Goal: Transaction & Acquisition: Purchase product/service

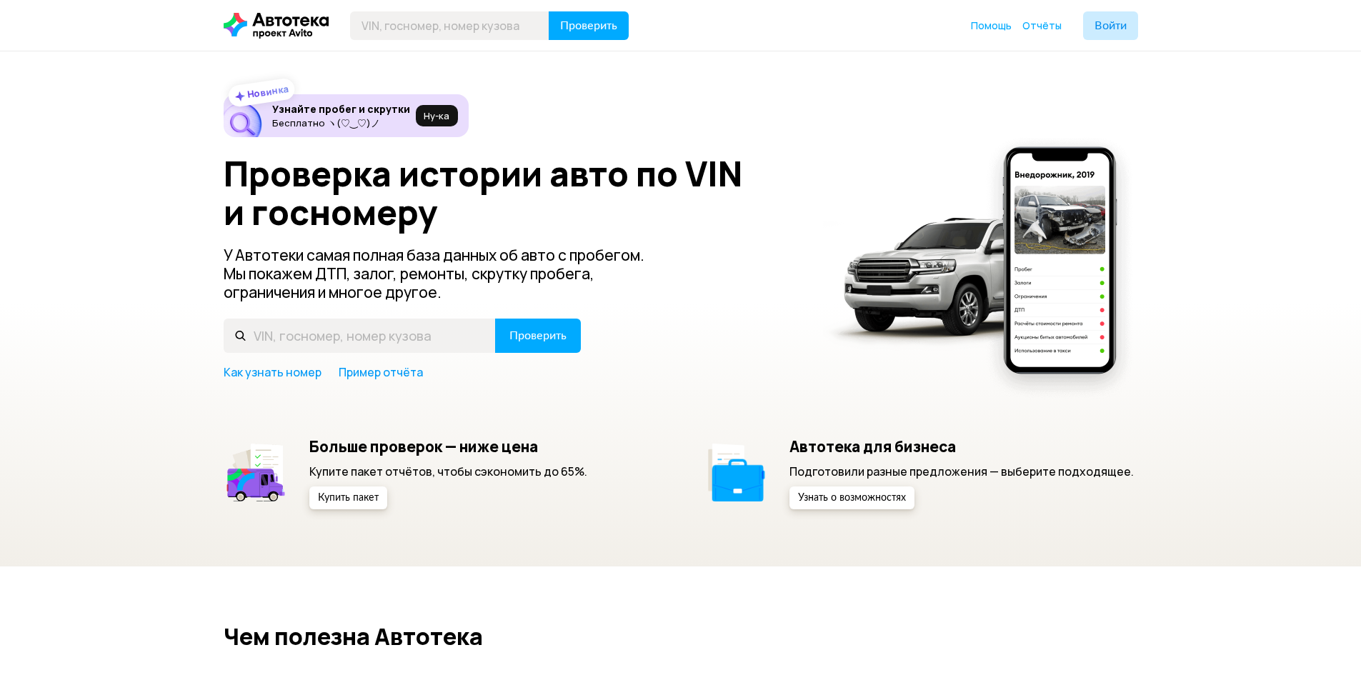
type input "F"
type input "А308КТ123"
click at [566, 331] on button "Проверить" at bounding box center [538, 336] width 86 height 34
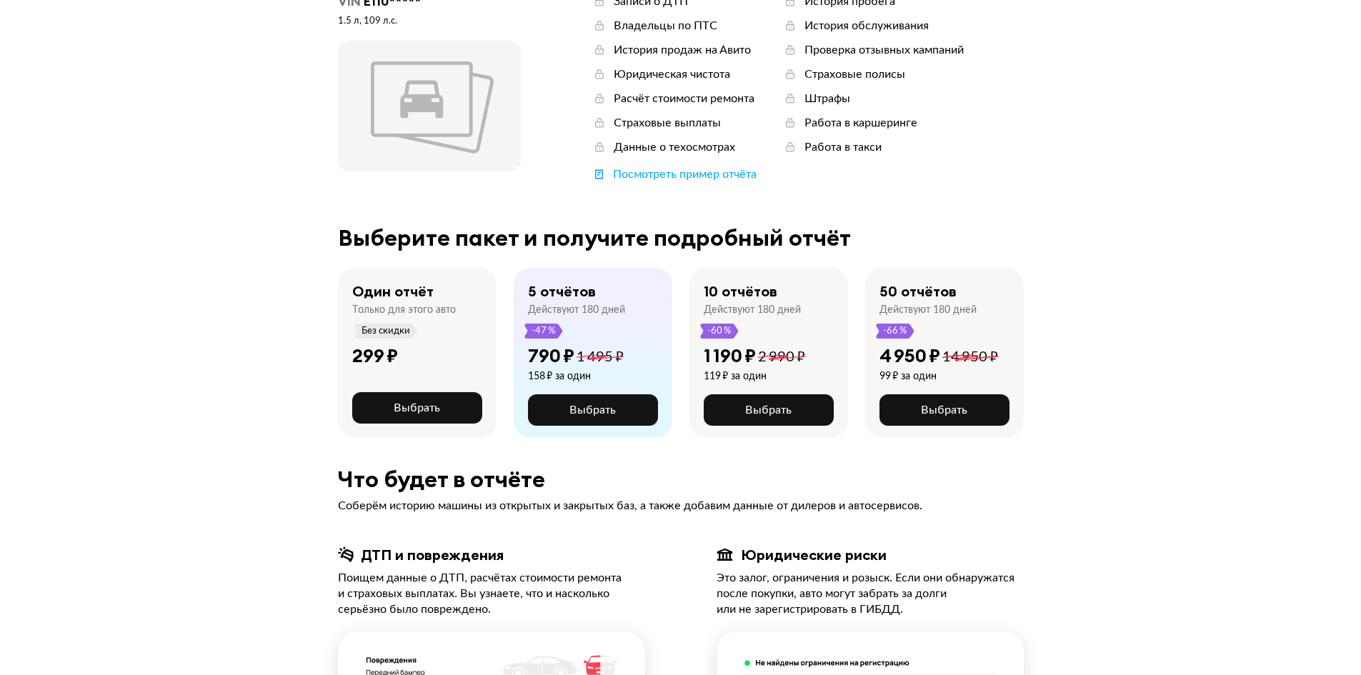
scroll to position [71, 0]
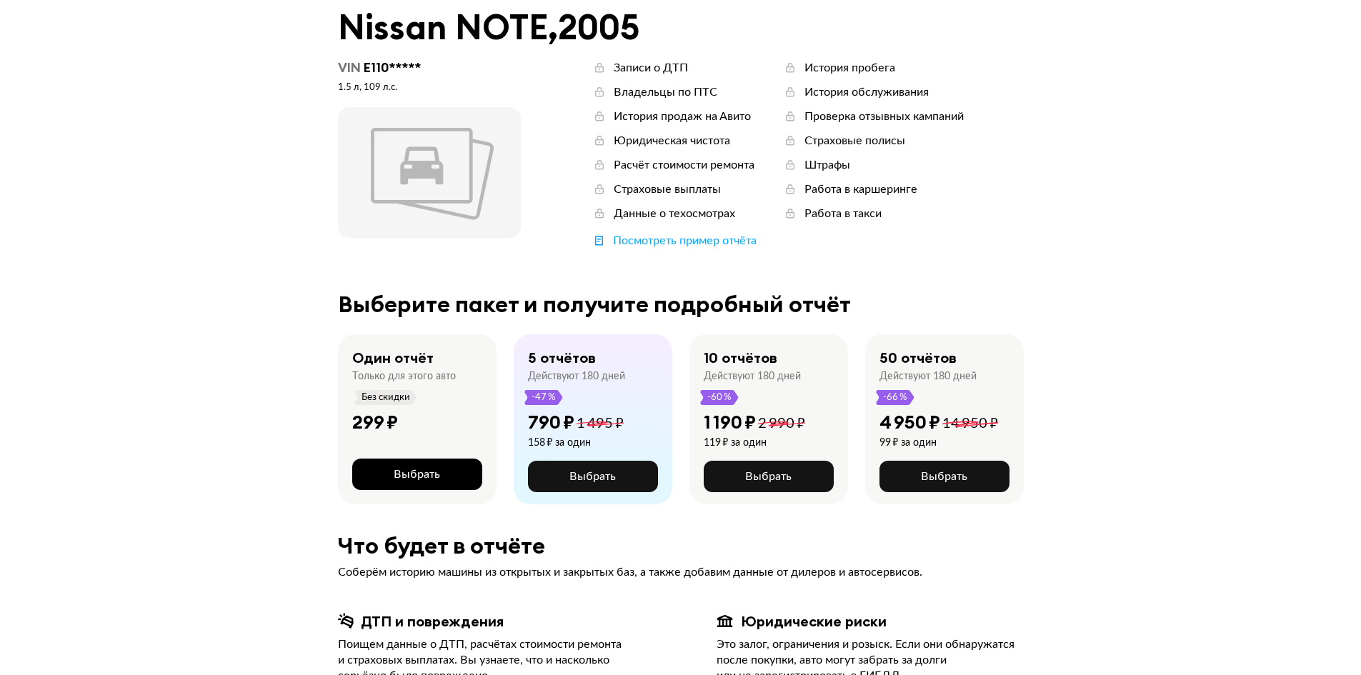
click at [408, 479] on span "Выбрать" at bounding box center [417, 474] width 46 height 11
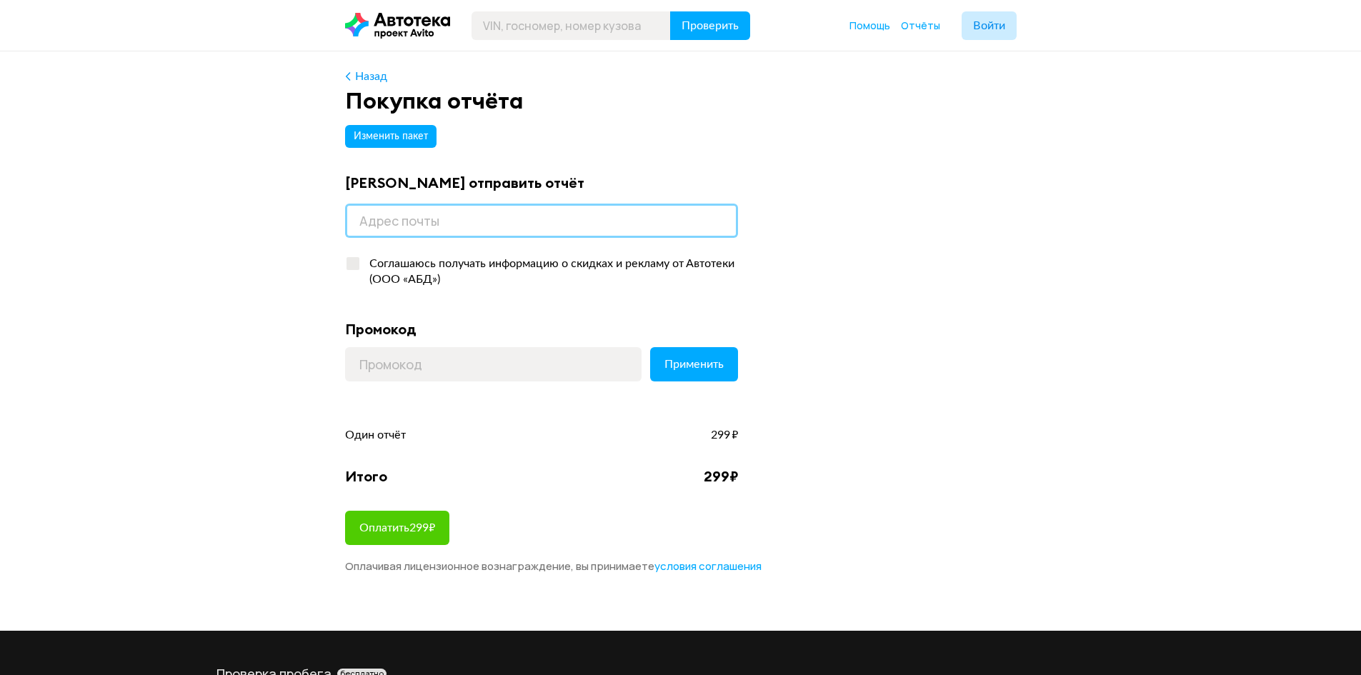
click at [466, 221] on input "email" at bounding box center [541, 221] width 393 height 34
type input "[EMAIL_ADDRESS][DOMAIN_NAME]"
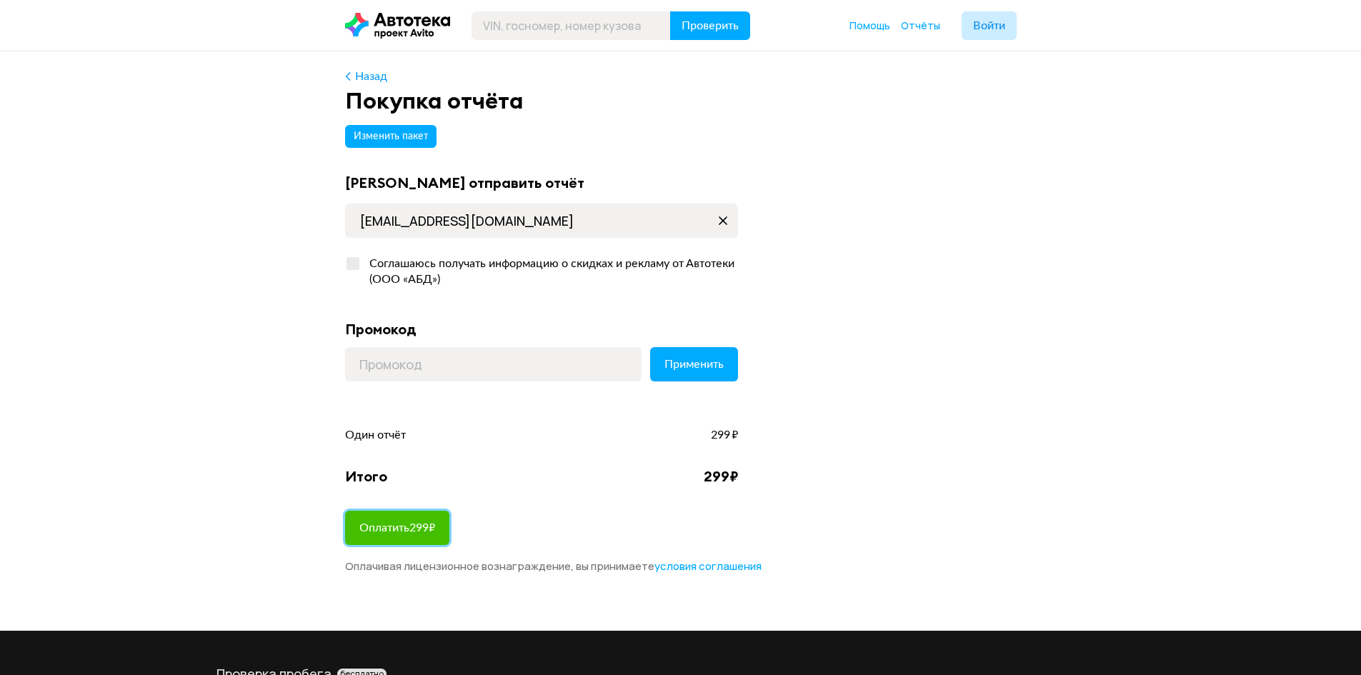
click at [440, 519] on button "Оплатить 299 ₽" at bounding box center [397, 528] width 104 height 34
